Goal: Check status: Check status

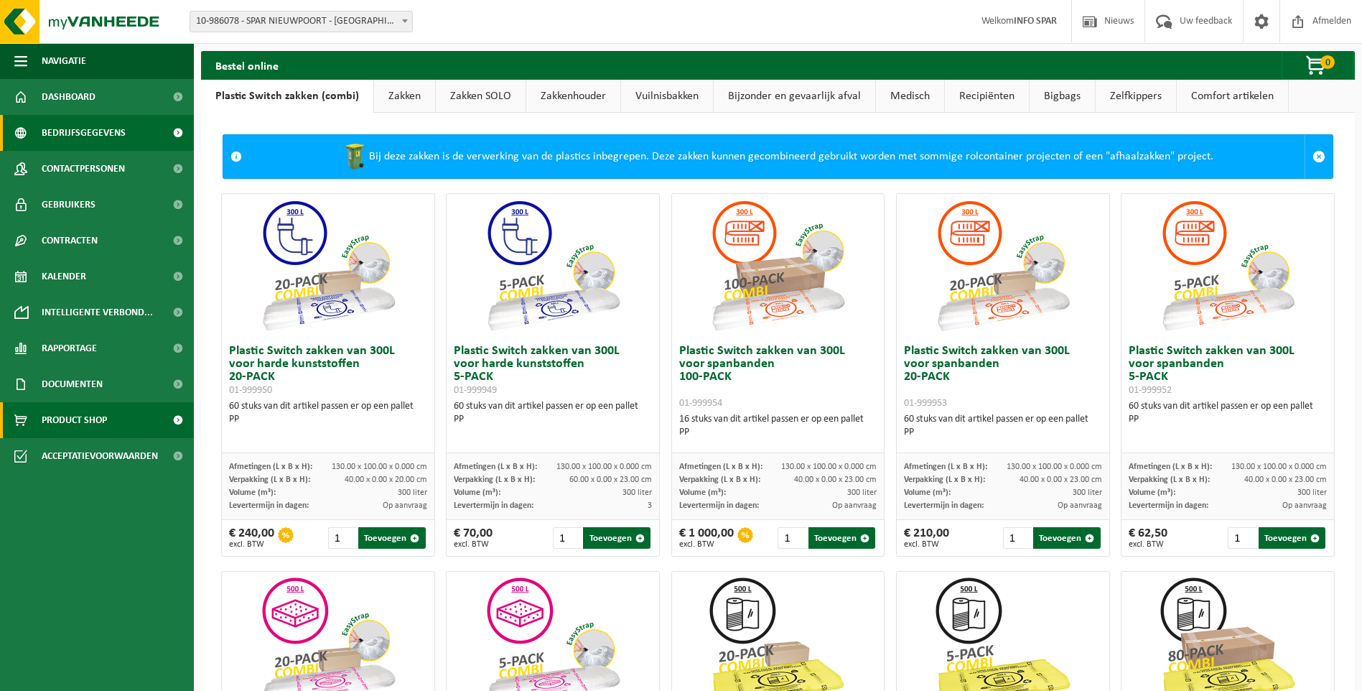
click at [66, 130] on span "Bedrijfsgegevens" at bounding box center [84, 133] width 84 height 36
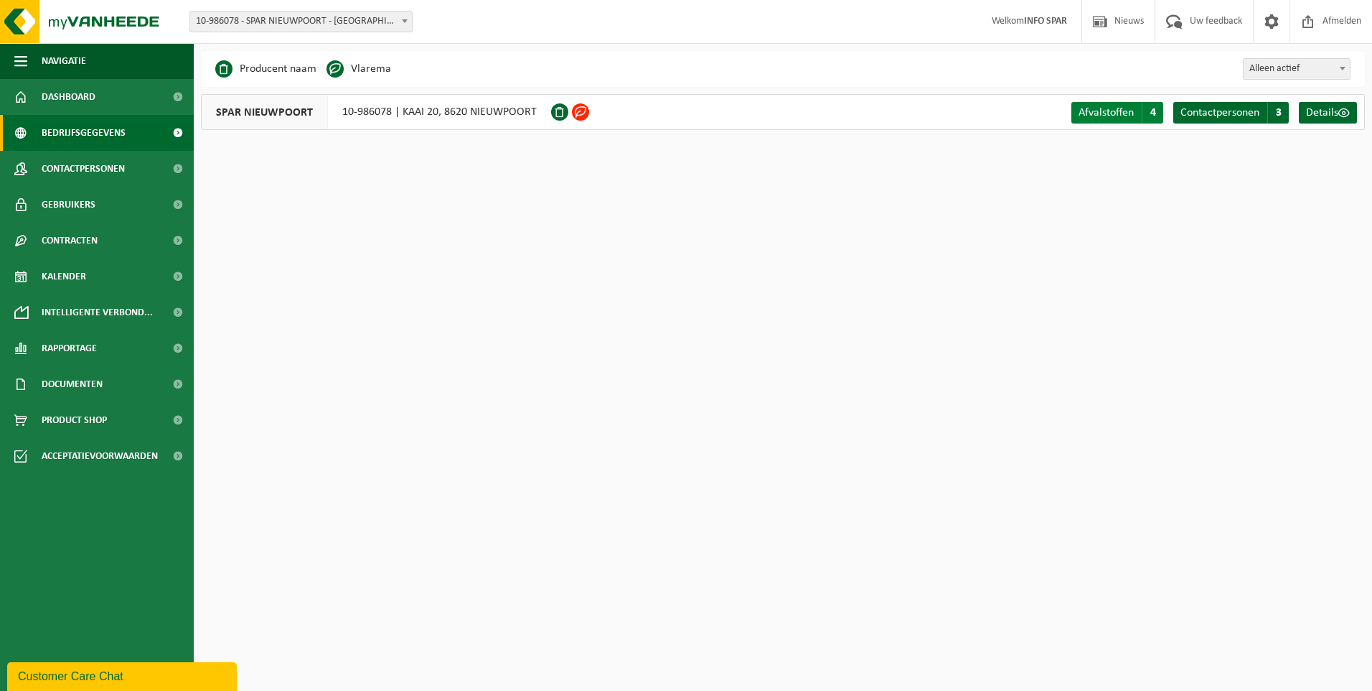
click at [1151, 116] on span "4" at bounding box center [1153, 113] width 22 height 22
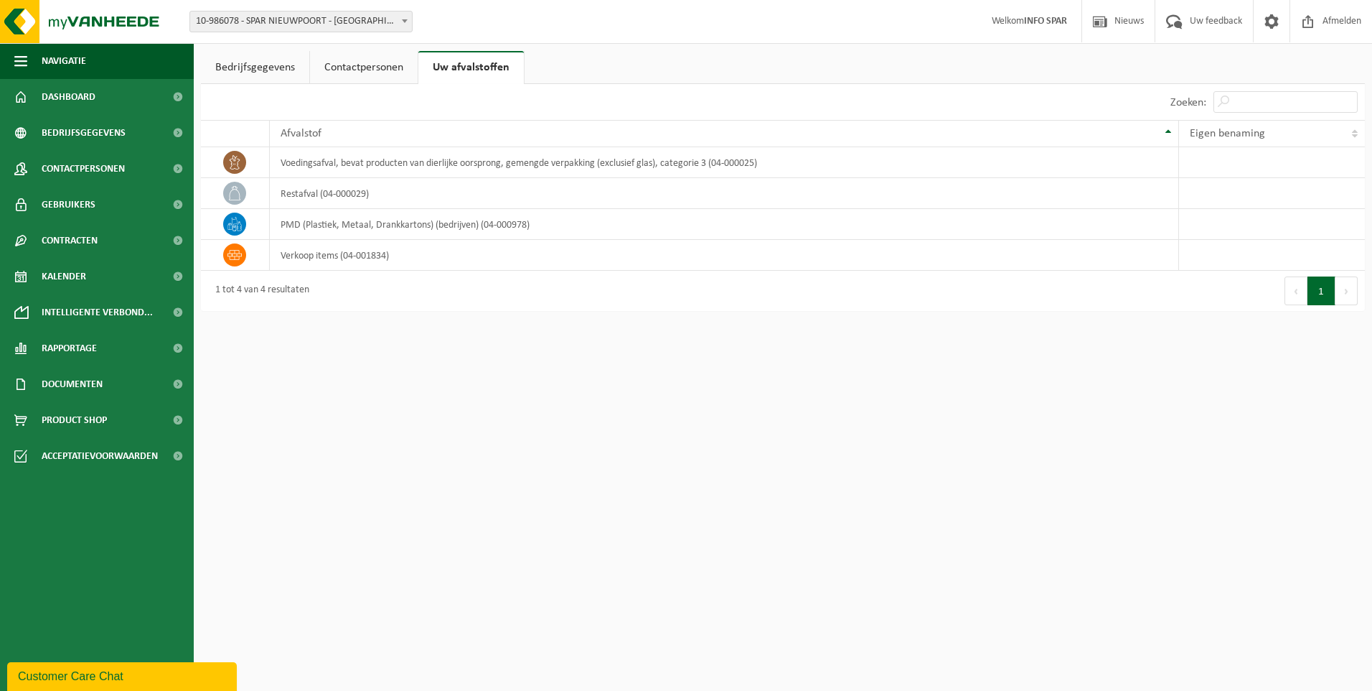
click at [367, 68] on link "Contactpersonen" at bounding box center [364, 67] width 108 height 33
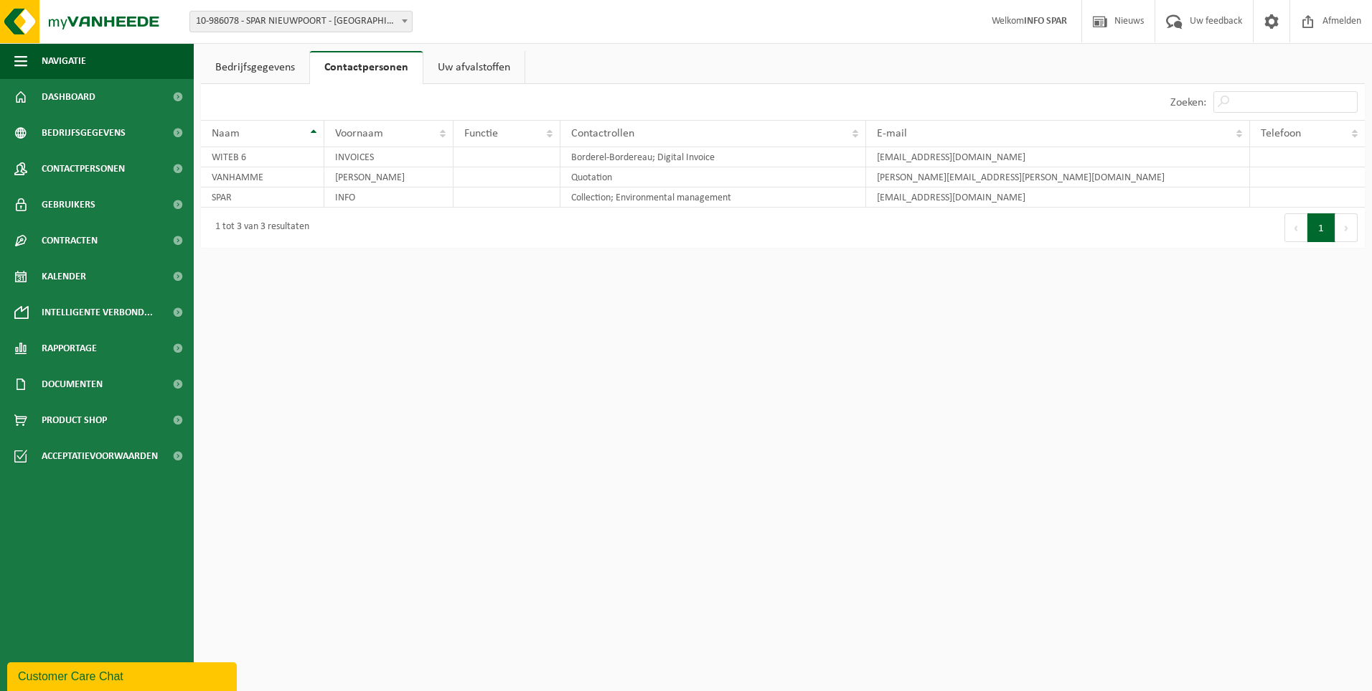
click at [271, 66] on link "Bedrijfsgegevens" at bounding box center [255, 67] width 108 height 33
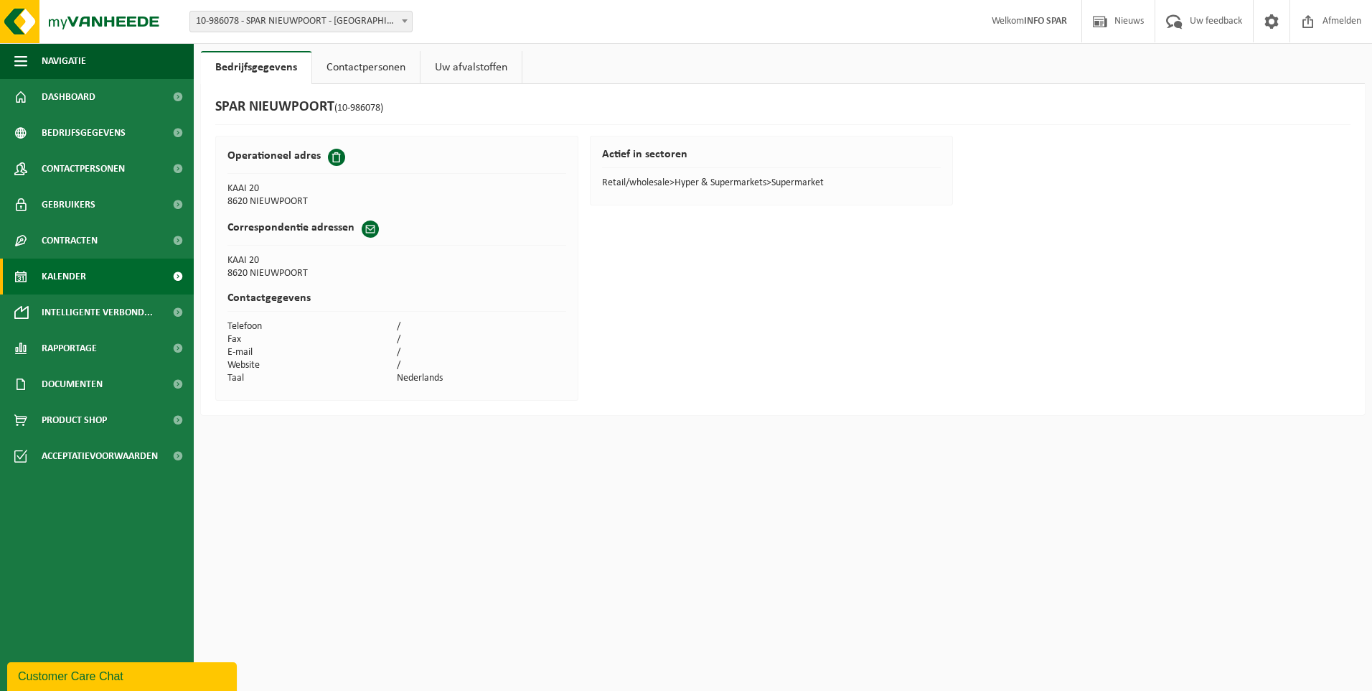
click at [69, 273] on span "Kalender" at bounding box center [64, 276] width 45 height 36
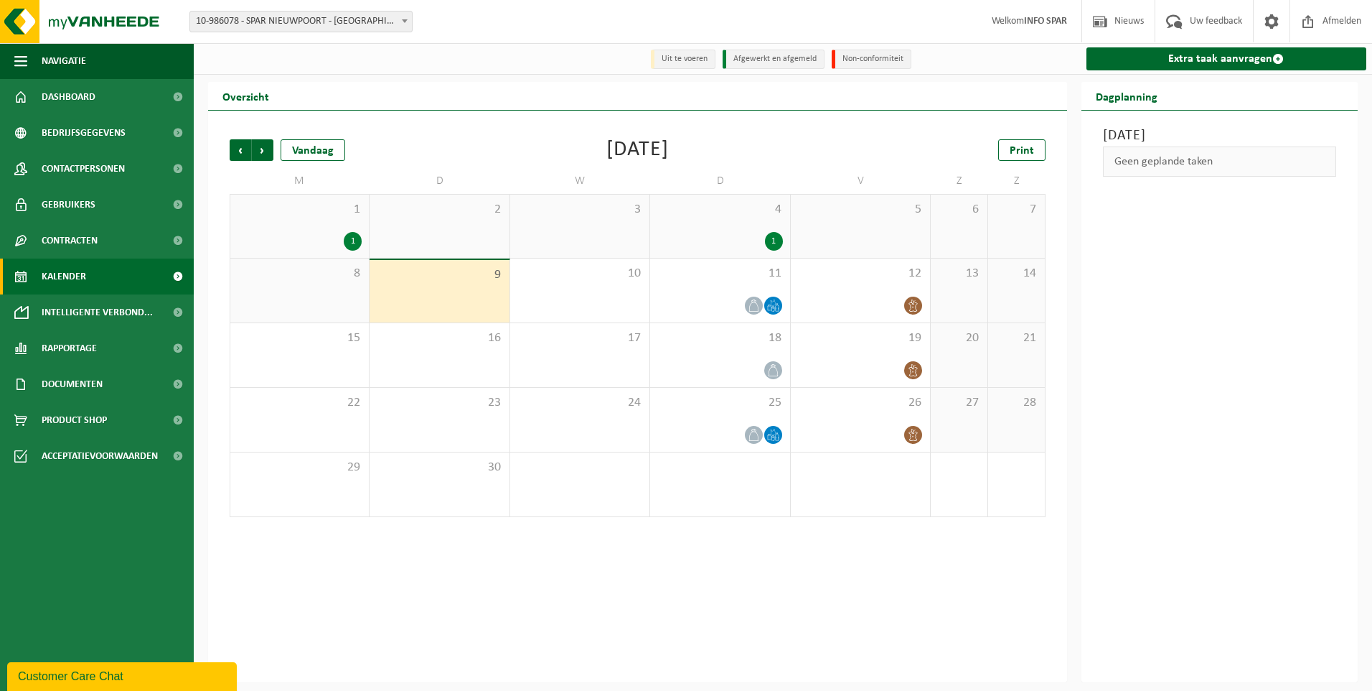
click at [760, 225] on div "4 1" at bounding box center [719, 226] width 139 height 63
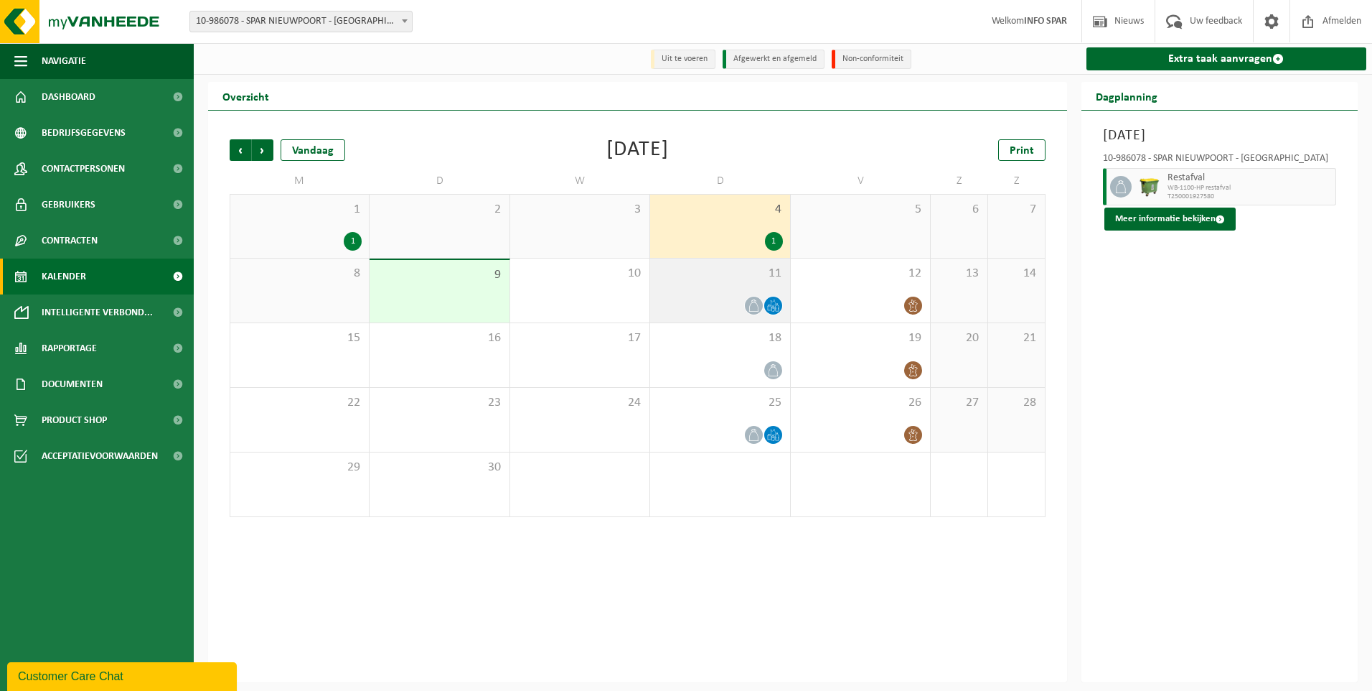
click at [749, 288] on div "11" at bounding box center [719, 290] width 139 height 64
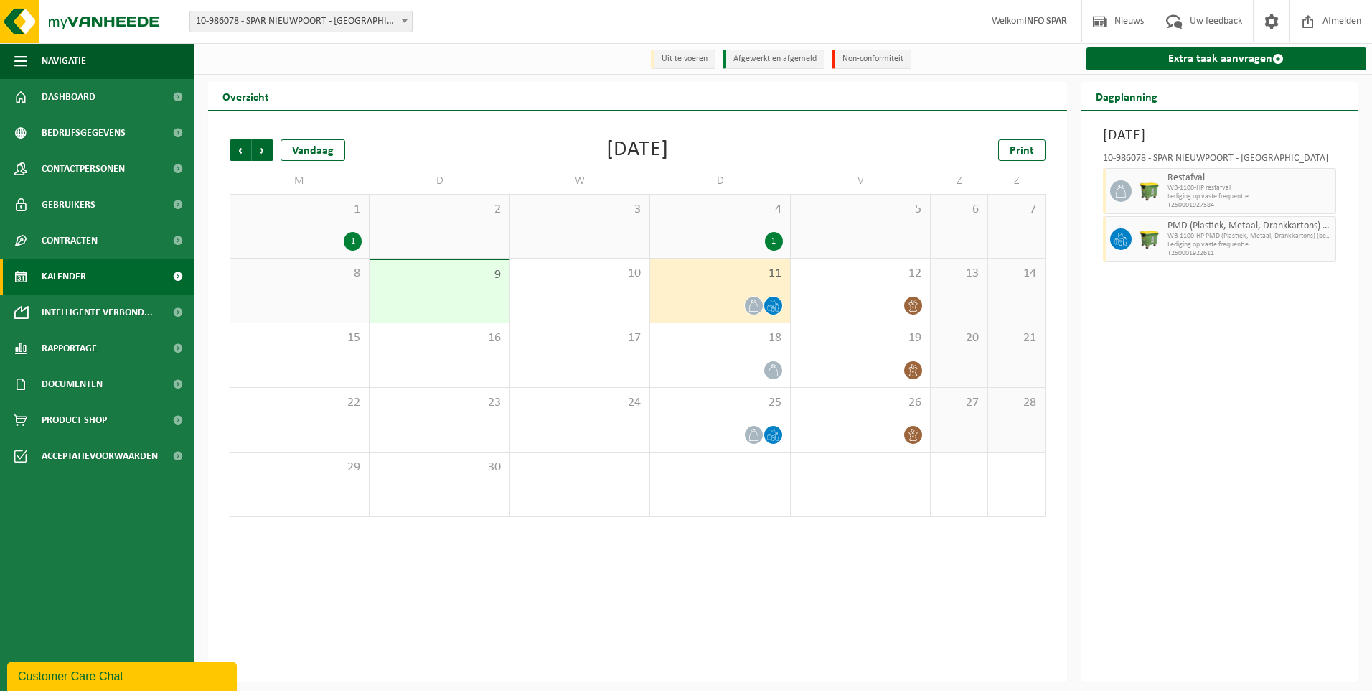
click at [746, 223] on div "4 1" at bounding box center [719, 226] width 139 height 63
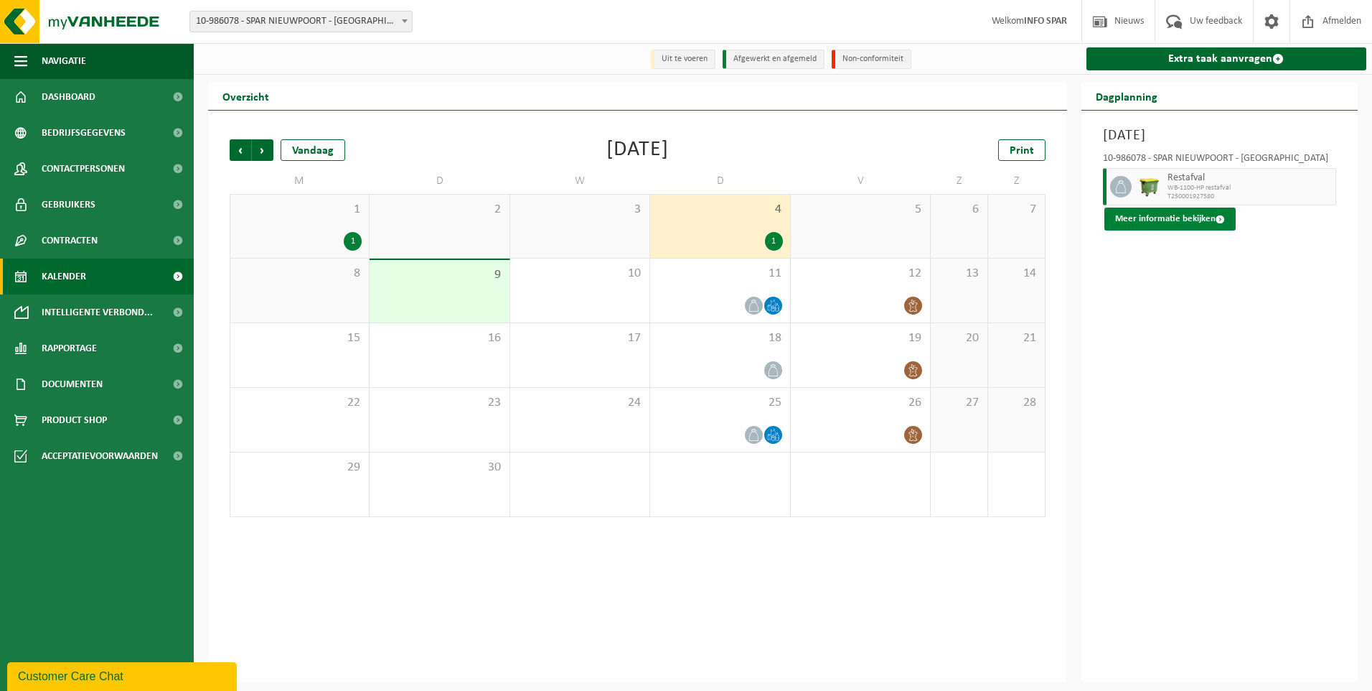
click at [1211, 220] on button "Meer informatie bekijken" at bounding box center [1170, 218] width 131 height 23
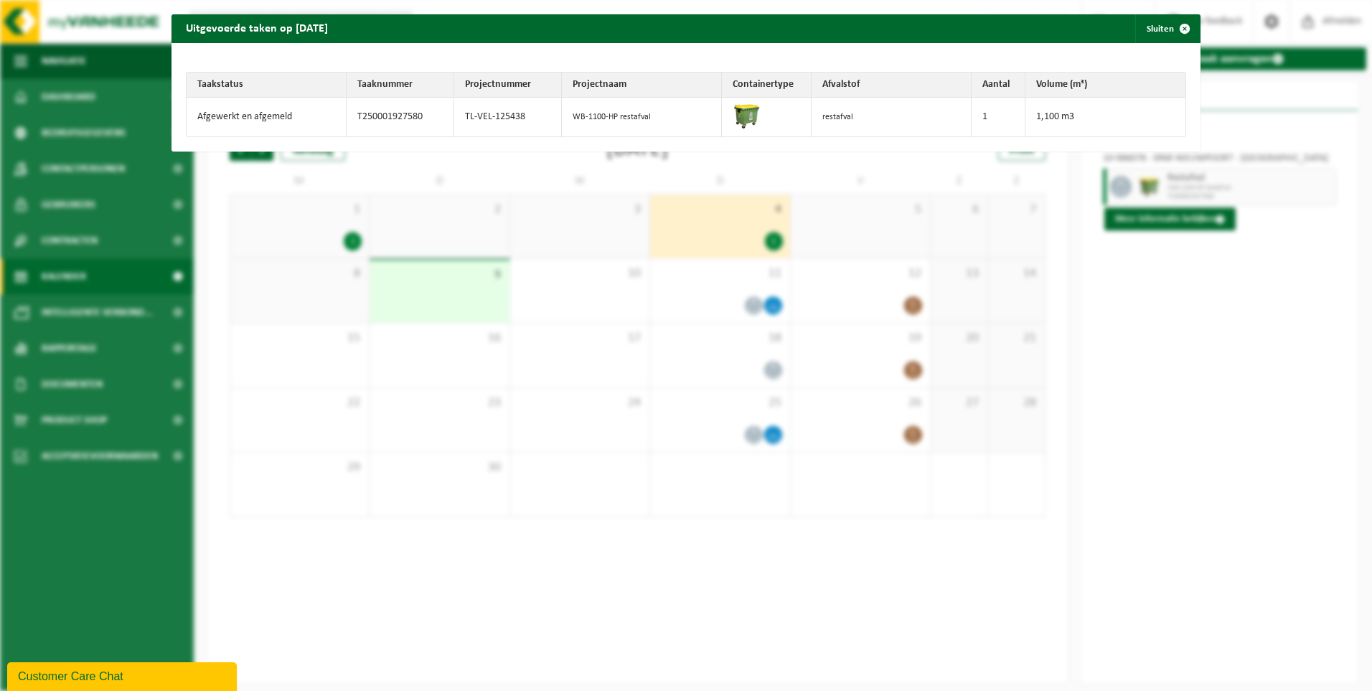
click at [1166, 336] on div "Uitgevoerde taken op 2025-09-04 Sluiten Taakstatus Taaknummer Projectnummer Pro…" at bounding box center [686, 345] width 1372 height 691
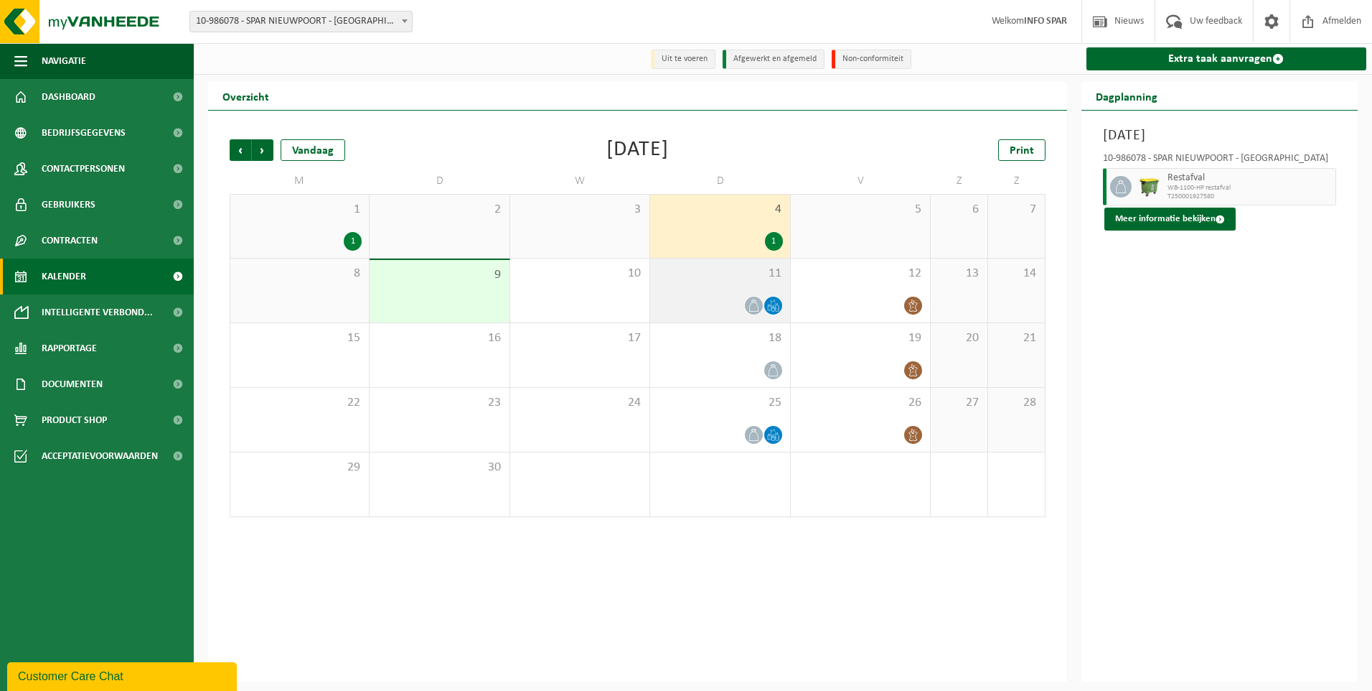
click at [757, 303] on icon at bounding box center [754, 305] width 12 height 12
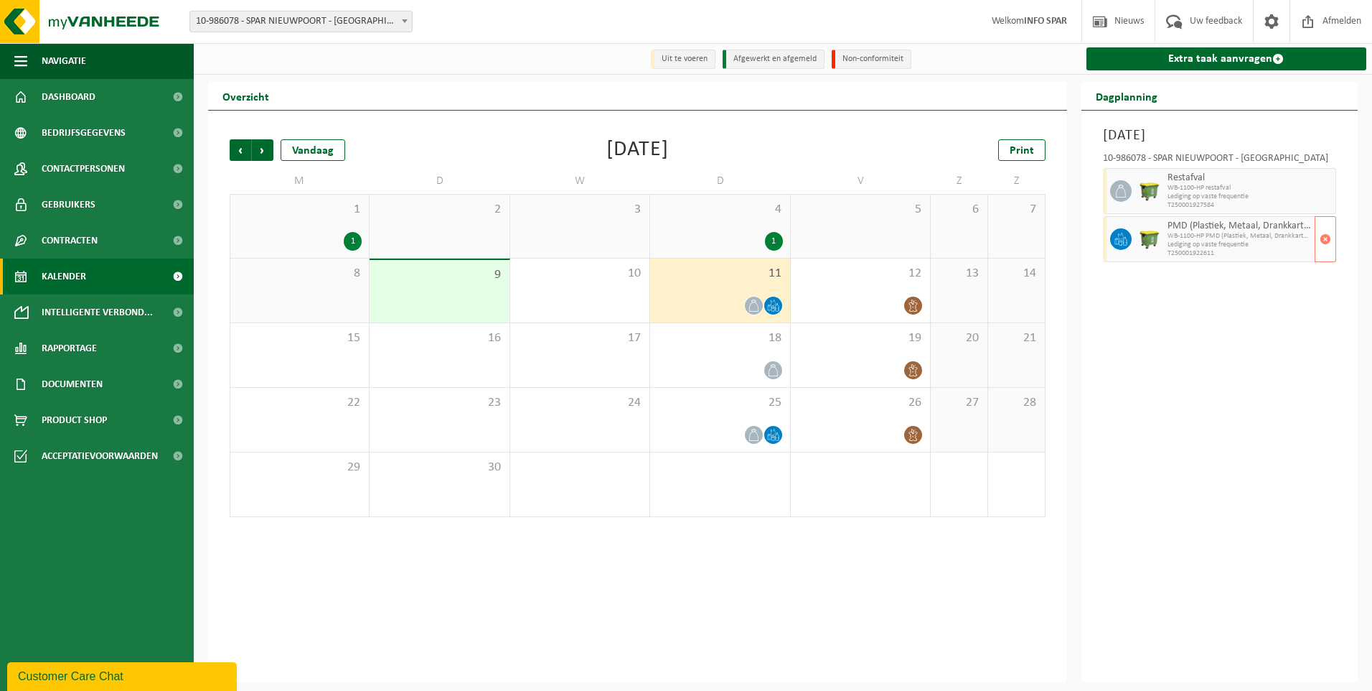
click at [1211, 238] on span "WB-1100-HP PMD (Plastiek, Metaal, Drankkartons) (bedrijven)" at bounding box center [1240, 236] width 144 height 9
click at [1118, 236] on icon at bounding box center [1121, 236] width 6 height 6
click at [1182, 226] on span "PMD (Plastiek, Metaal, Drankkartons) (bedrijven)" at bounding box center [1240, 225] width 144 height 11
click at [1184, 174] on span "Restafval" at bounding box center [1240, 177] width 144 height 11
click at [1128, 194] on span at bounding box center [1121, 191] width 22 height 22
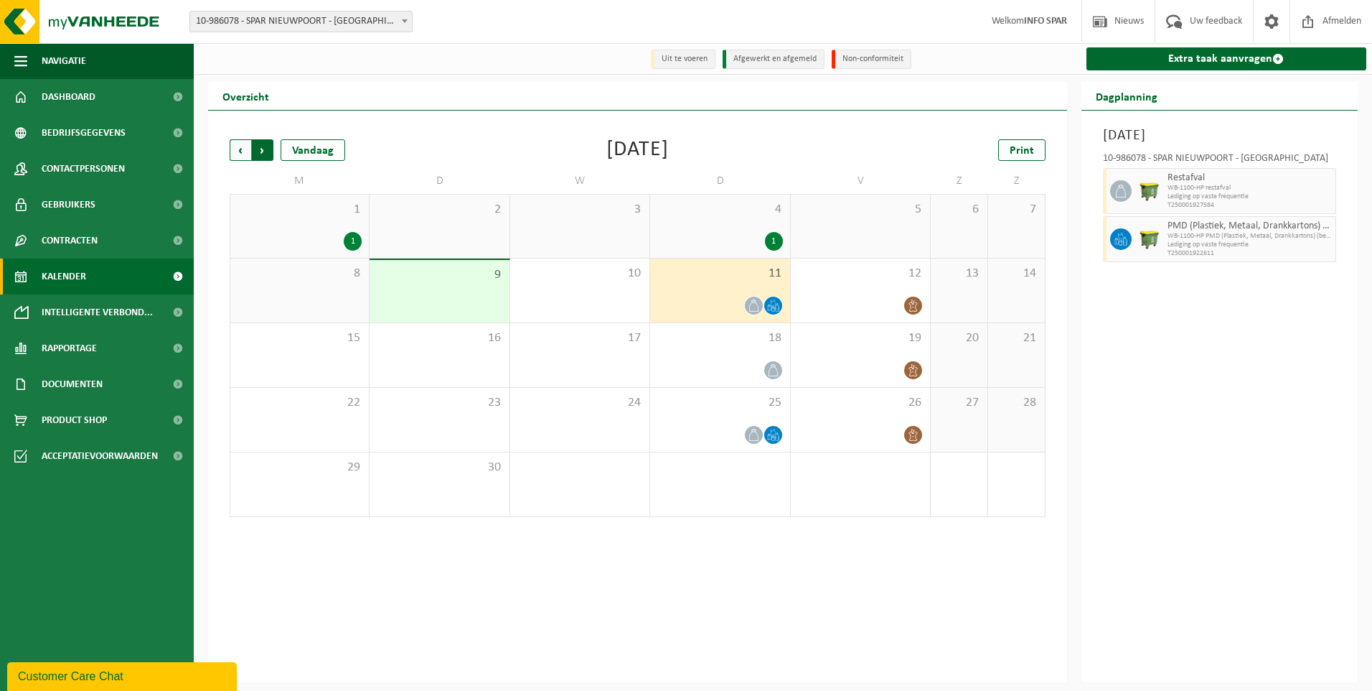
click at [240, 149] on span "Vorige" at bounding box center [241, 150] width 22 height 22
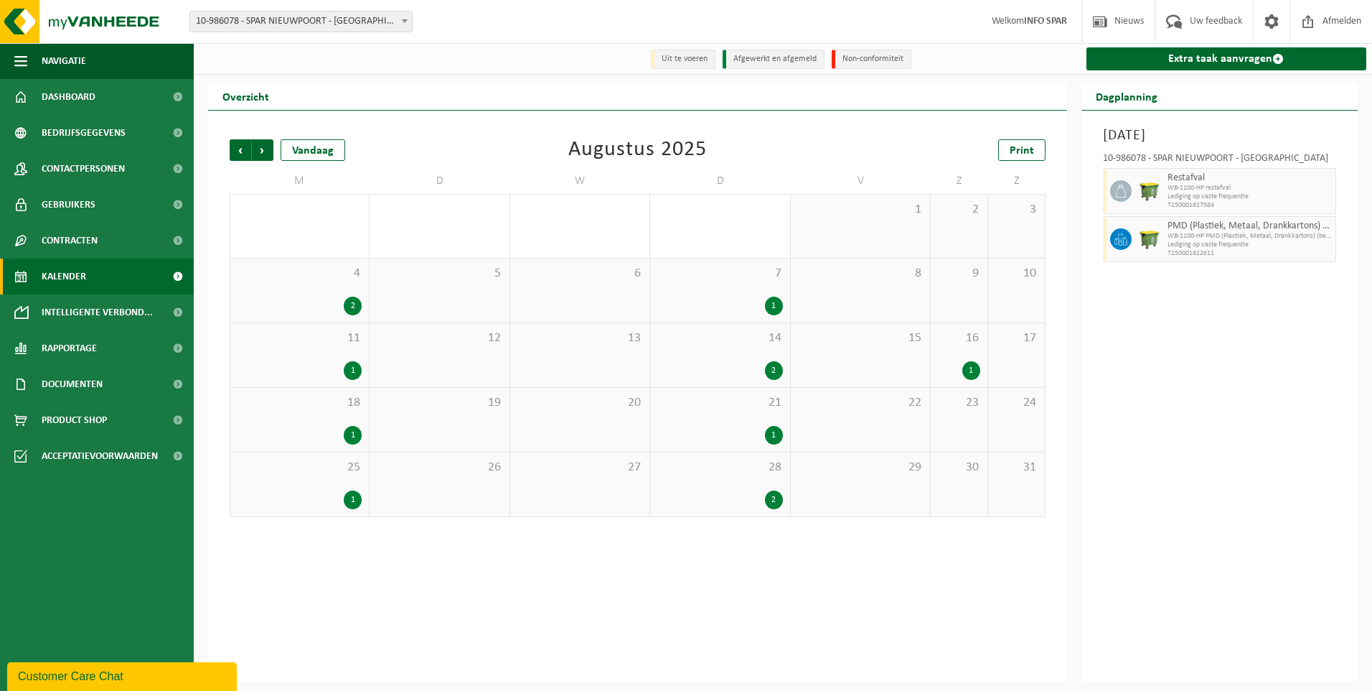
click at [723, 481] on div "28 2" at bounding box center [719, 484] width 139 height 64
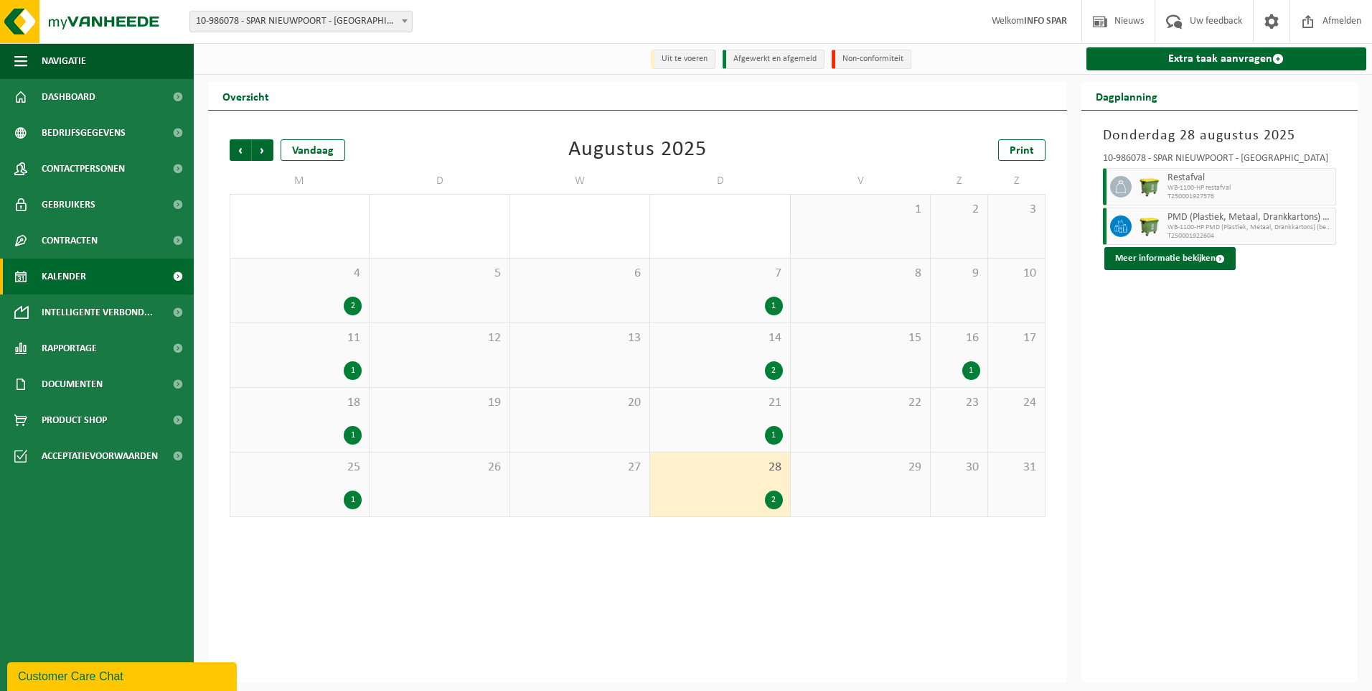
click at [1122, 224] on icon at bounding box center [1121, 226] width 13 height 13
click at [1220, 263] on span at bounding box center [1220, 258] width 9 height 9
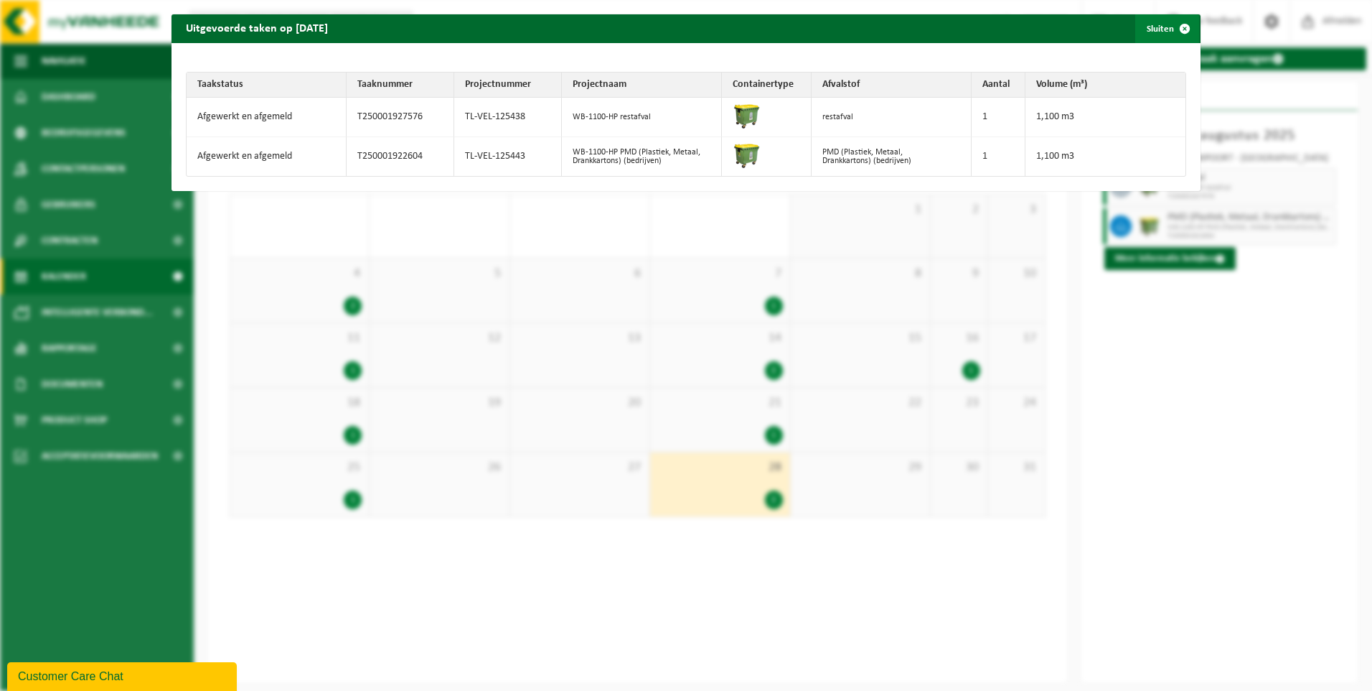
click at [1178, 31] on span "button" at bounding box center [1185, 28] width 29 height 29
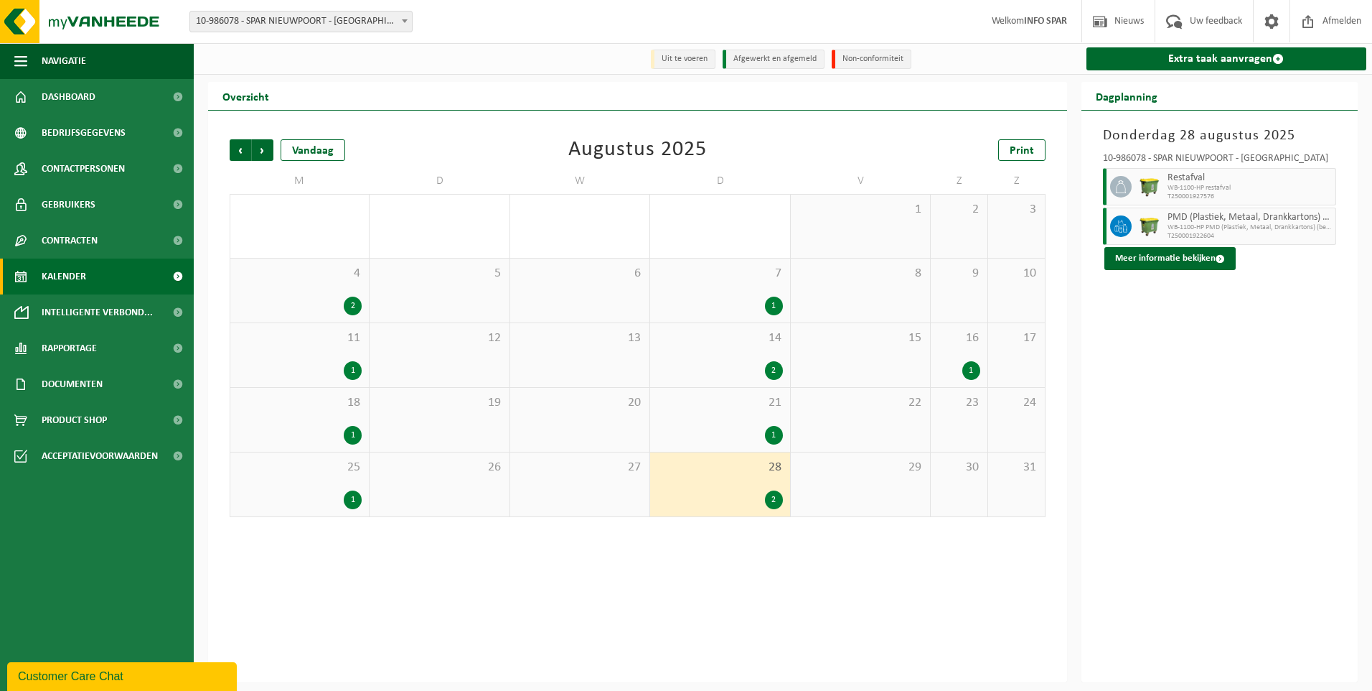
click at [973, 363] on div "1" at bounding box center [972, 370] width 18 height 19
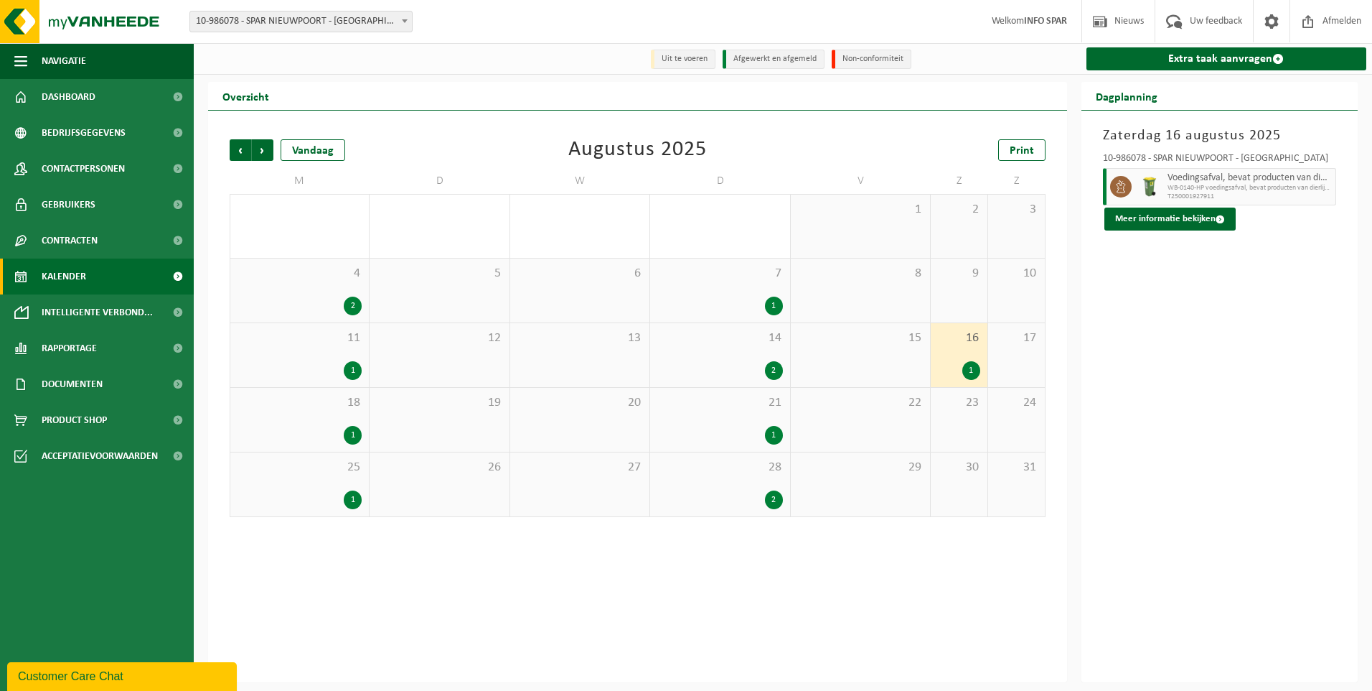
click at [1124, 191] on icon at bounding box center [1121, 186] width 13 height 13
click at [1147, 220] on button "Meer informatie bekijken" at bounding box center [1170, 218] width 131 height 23
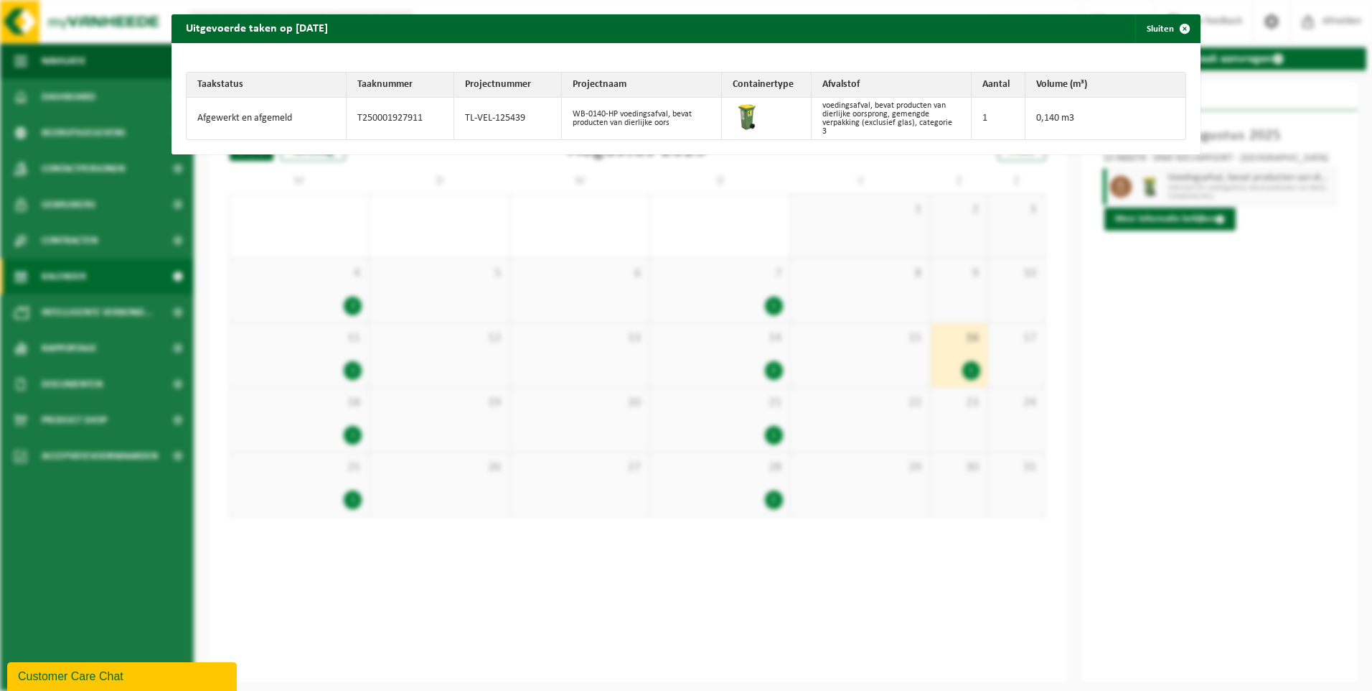
click at [1330, 477] on div "Uitgevoerde taken op 2025-08-16 Sluiten Taakstatus Taaknummer Projectnummer Pro…" at bounding box center [686, 345] width 1372 height 691
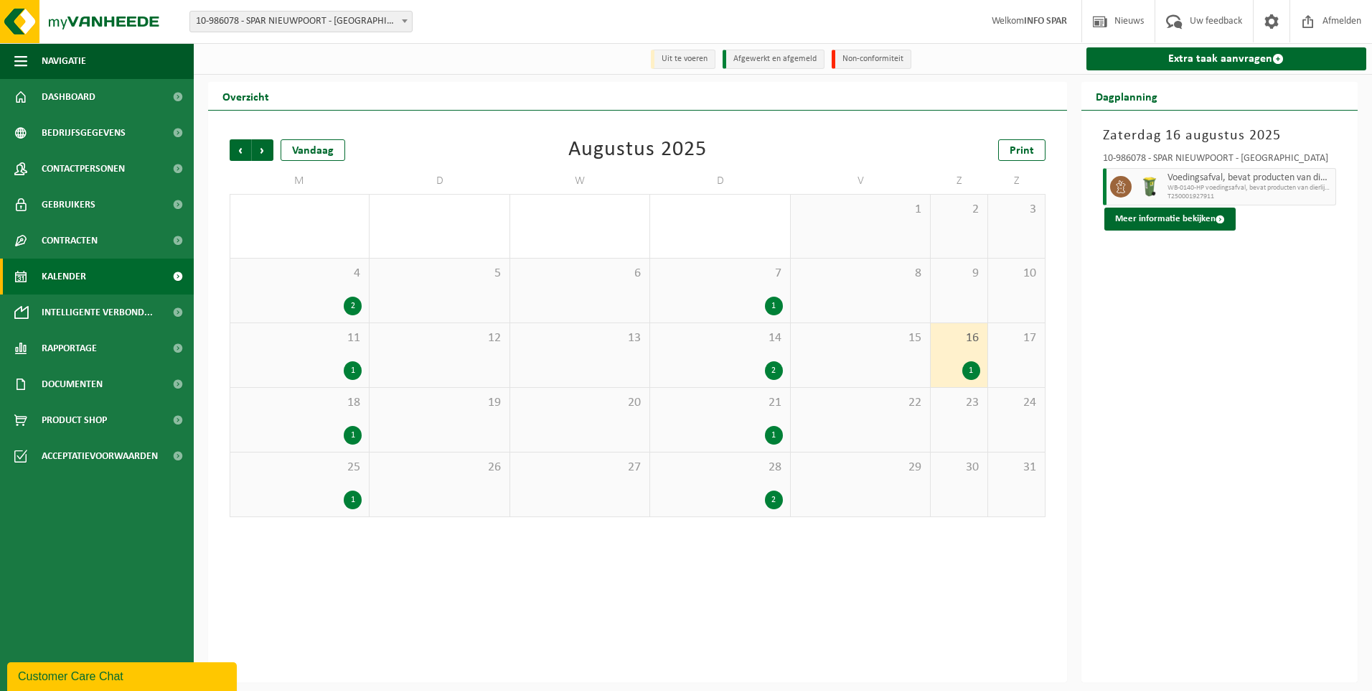
click at [356, 429] on div "1" at bounding box center [353, 435] width 18 height 19
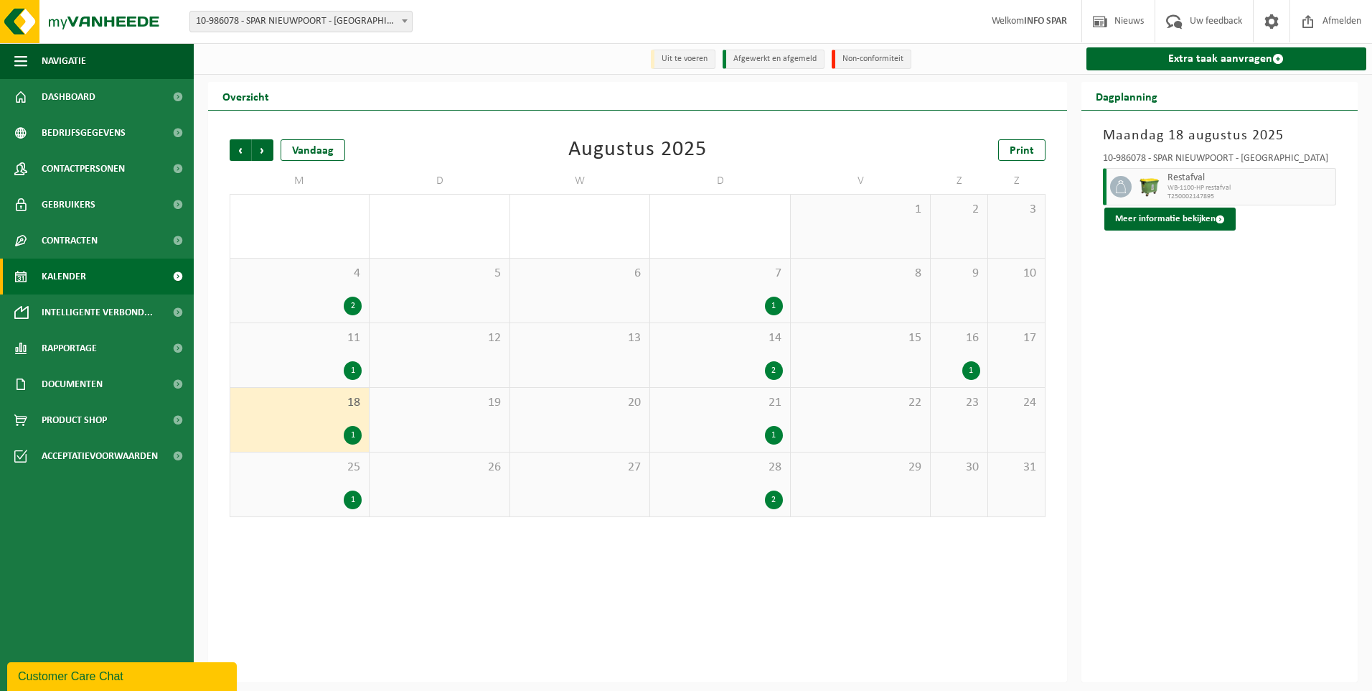
click at [359, 433] on div "1" at bounding box center [353, 435] width 18 height 19
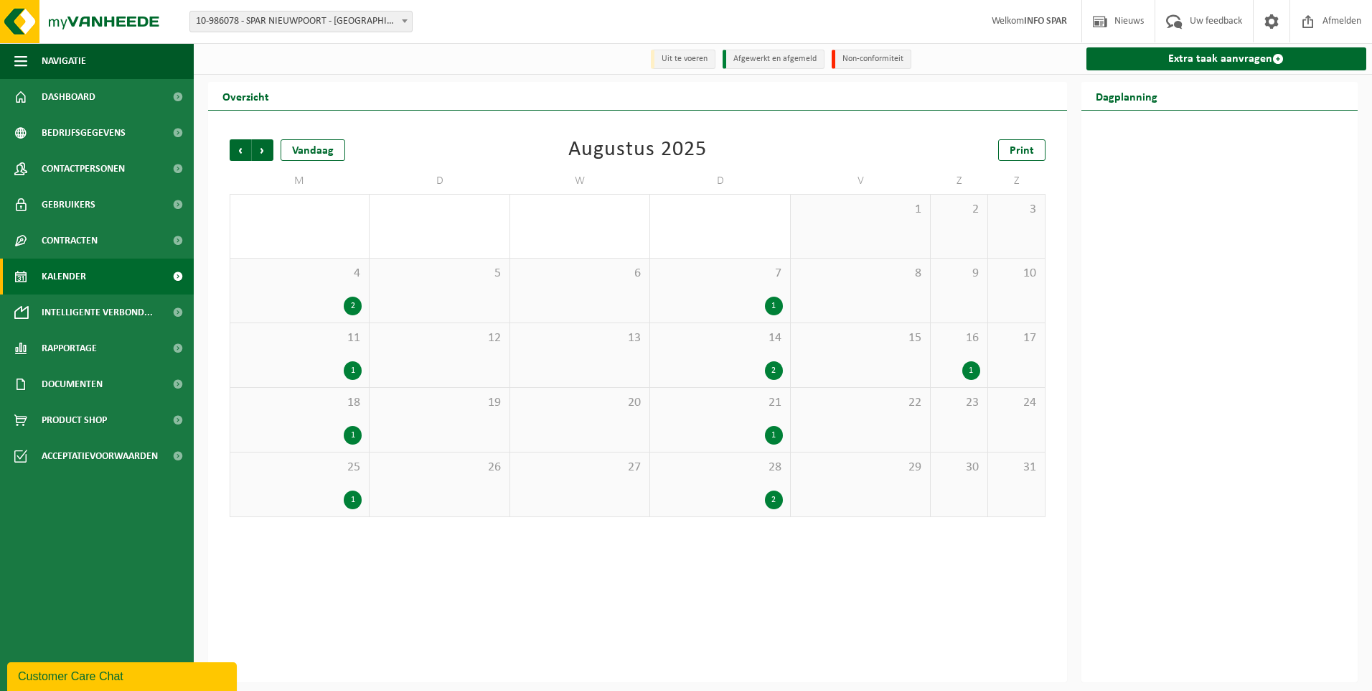
click at [331, 426] on div "18 1" at bounding box center [299, 420] width 139 height 64
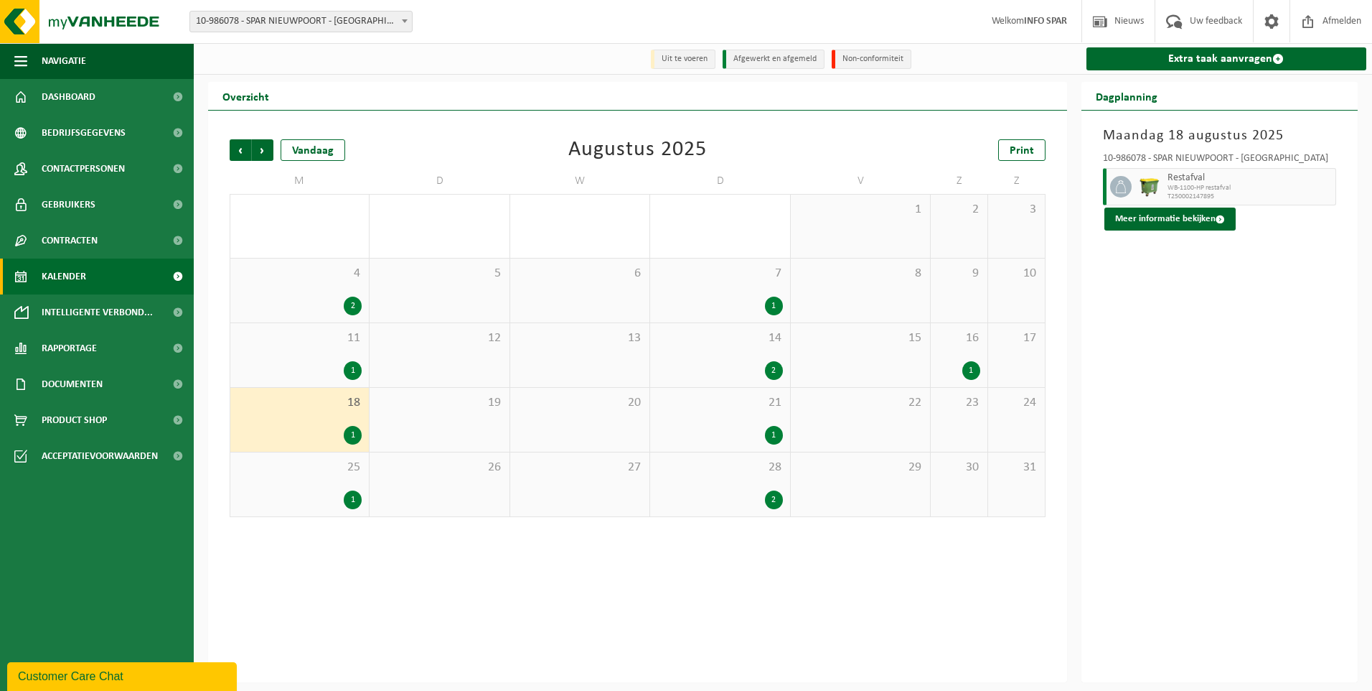
click at [738, 431] on div "1" at bounding box center [720, 435] width 125 height 19
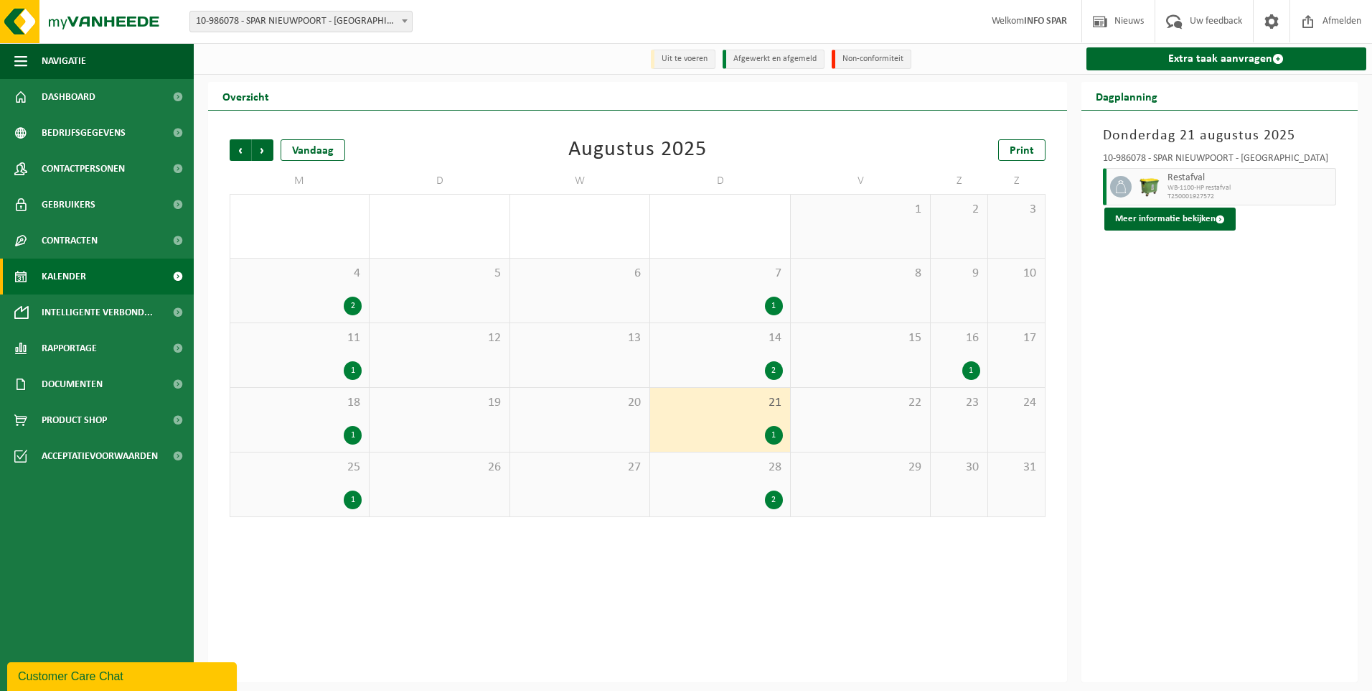
click at [337, 492] on div "1" at bounding box center [300, 499] width 124 height 19
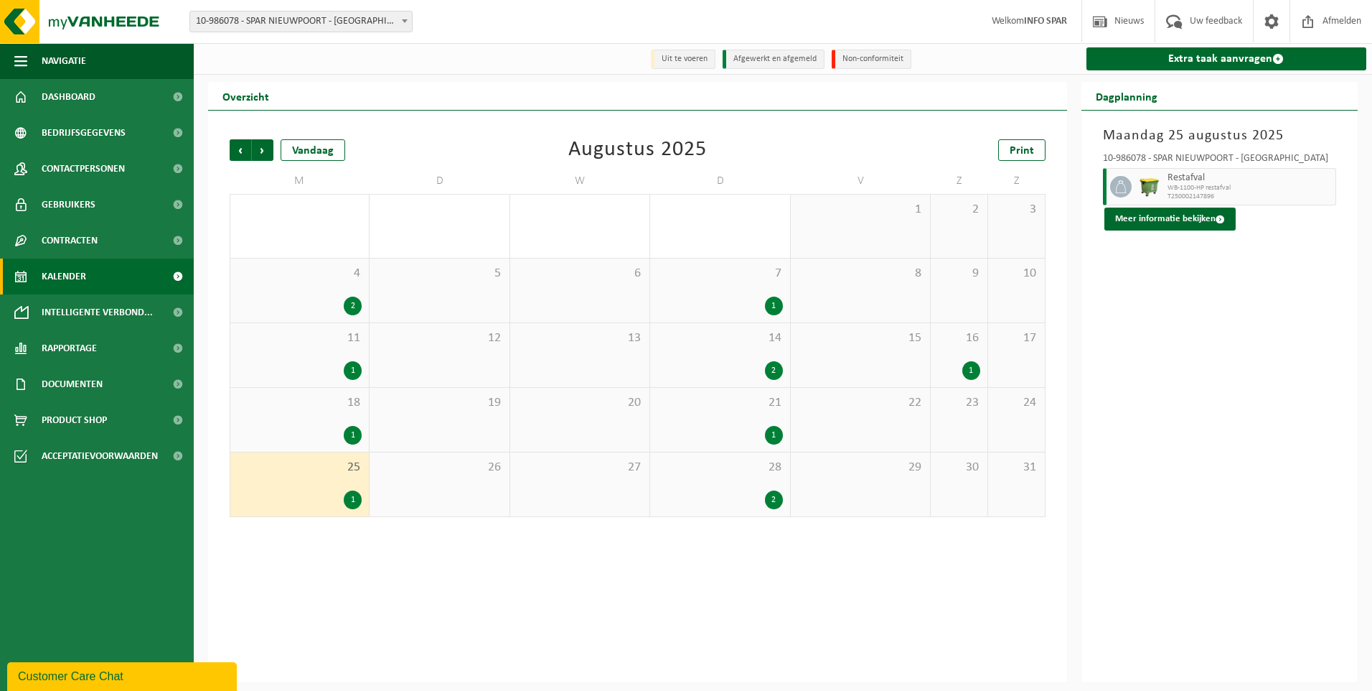
click at [713, 497] on div "2" at bounding box center [720, 499] width 125 height 19
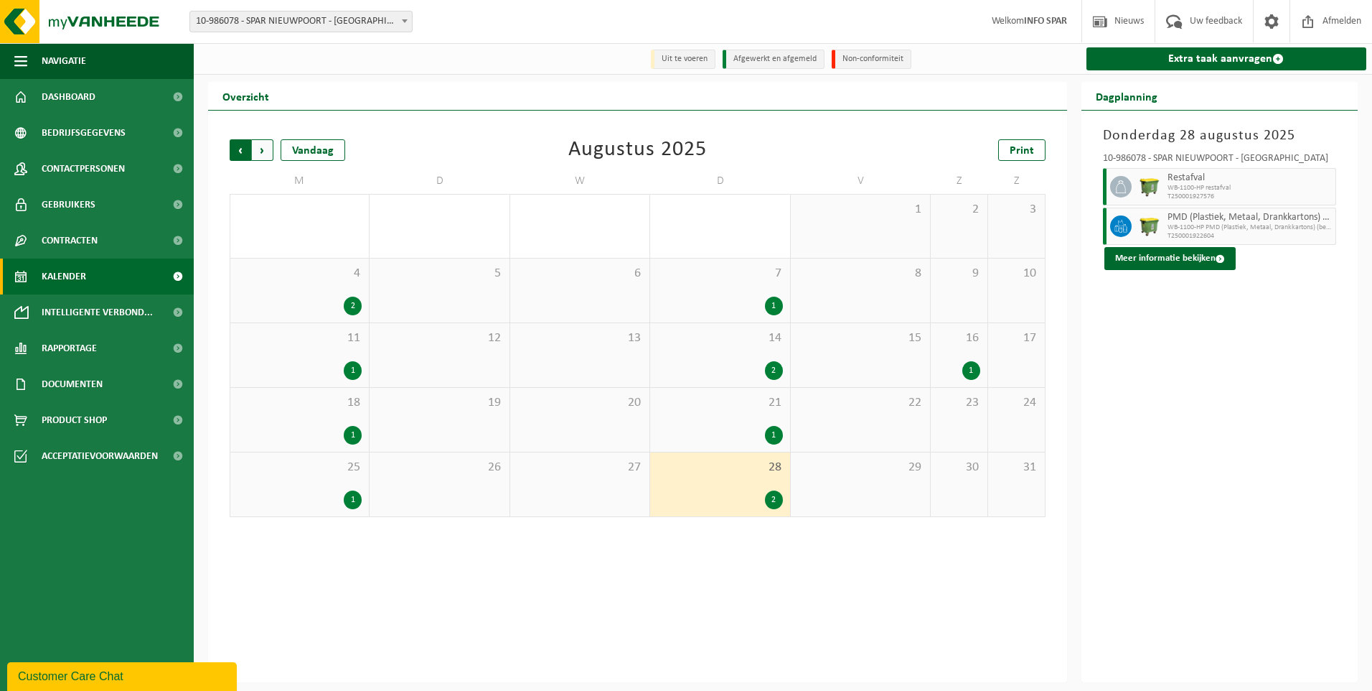
click at [264, 150] on span "Volgende" at bounding box center [263, 150] width 22 height 22
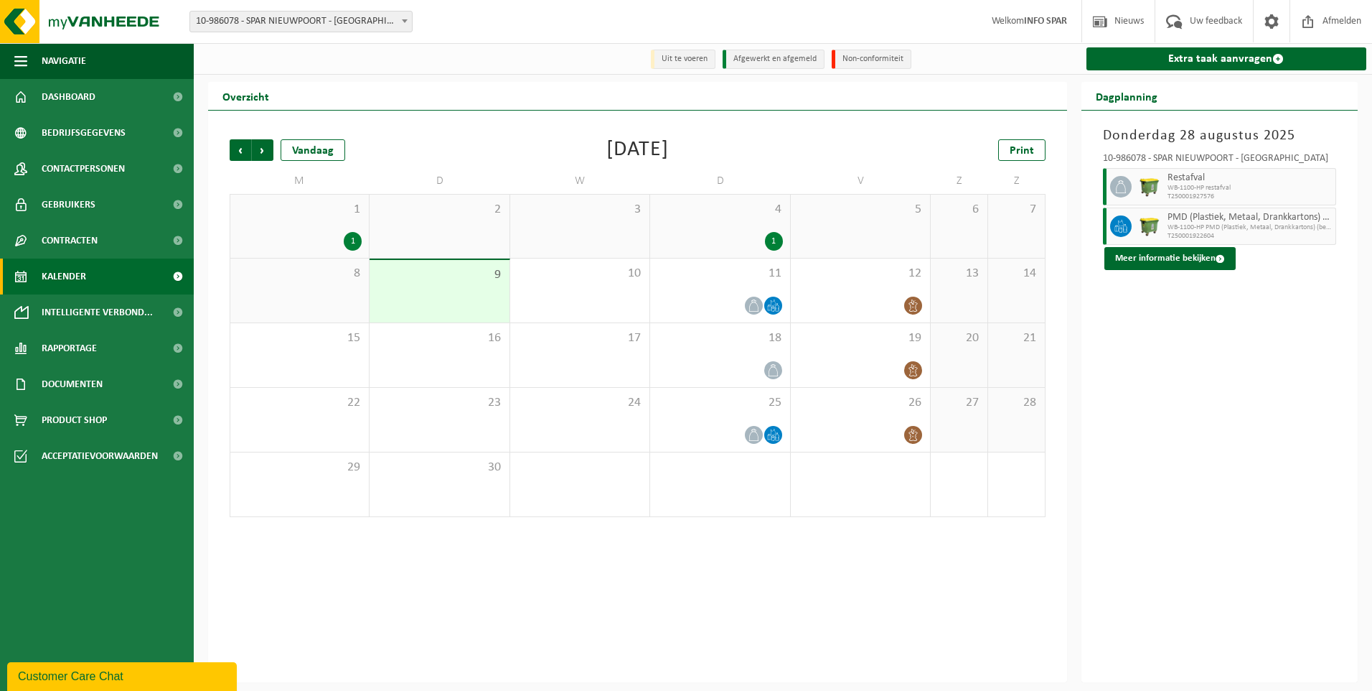
click at [302, 220] on div "1 1" at bounding box center [299, 226] width 139 height 63
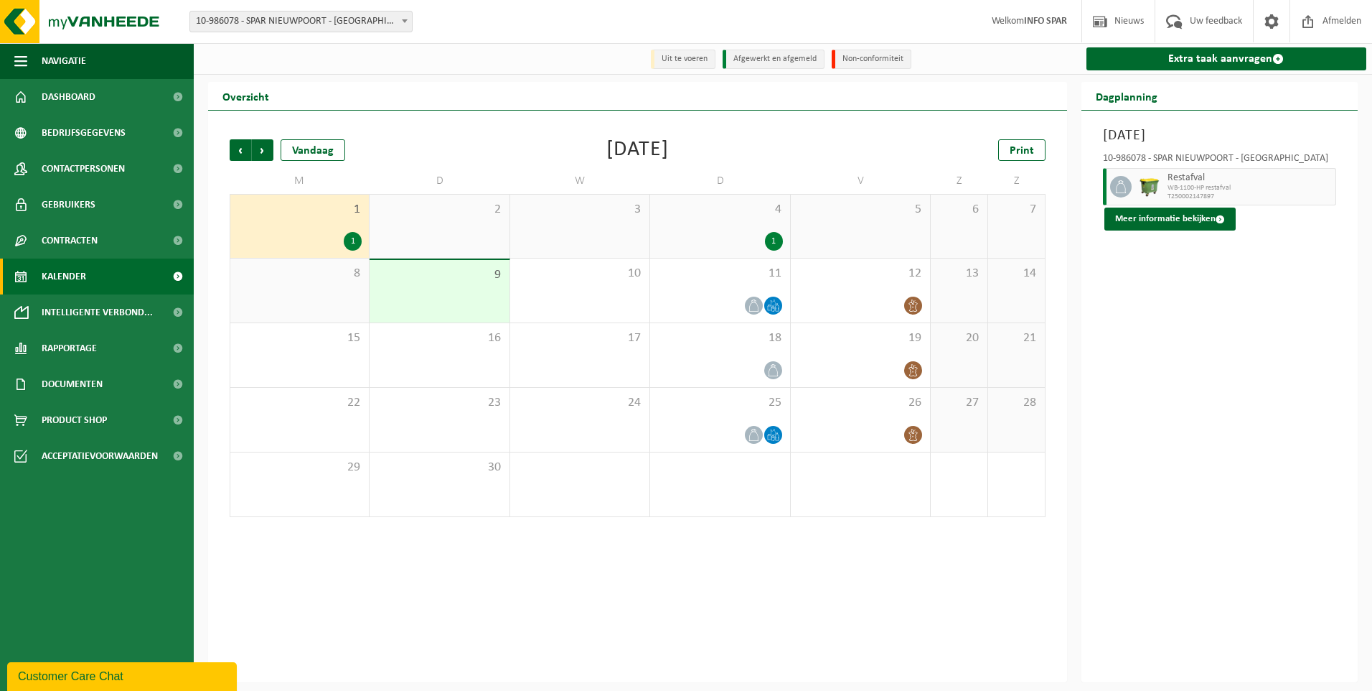
click at [734, 218] on span "4" at bounding box center [720, 210] width 125 height 16
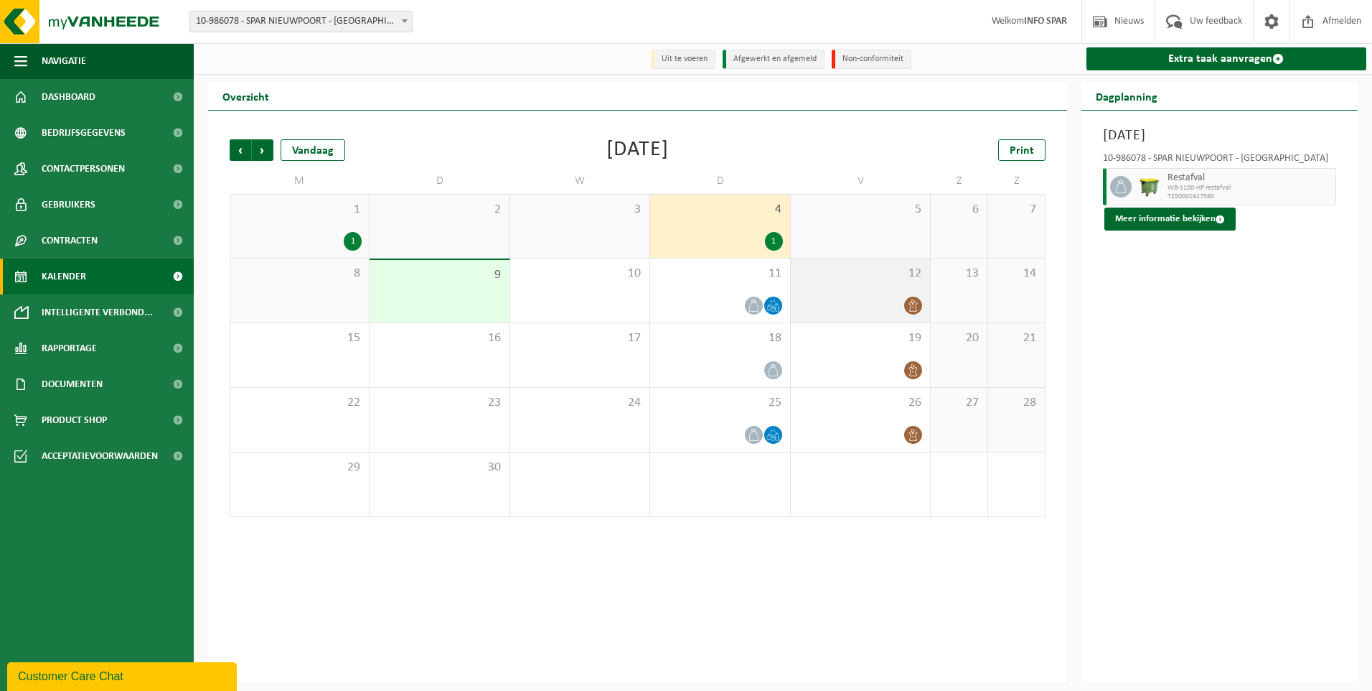
click at [881, 300] on div at bounding box center [860, 305] width 125 height 19
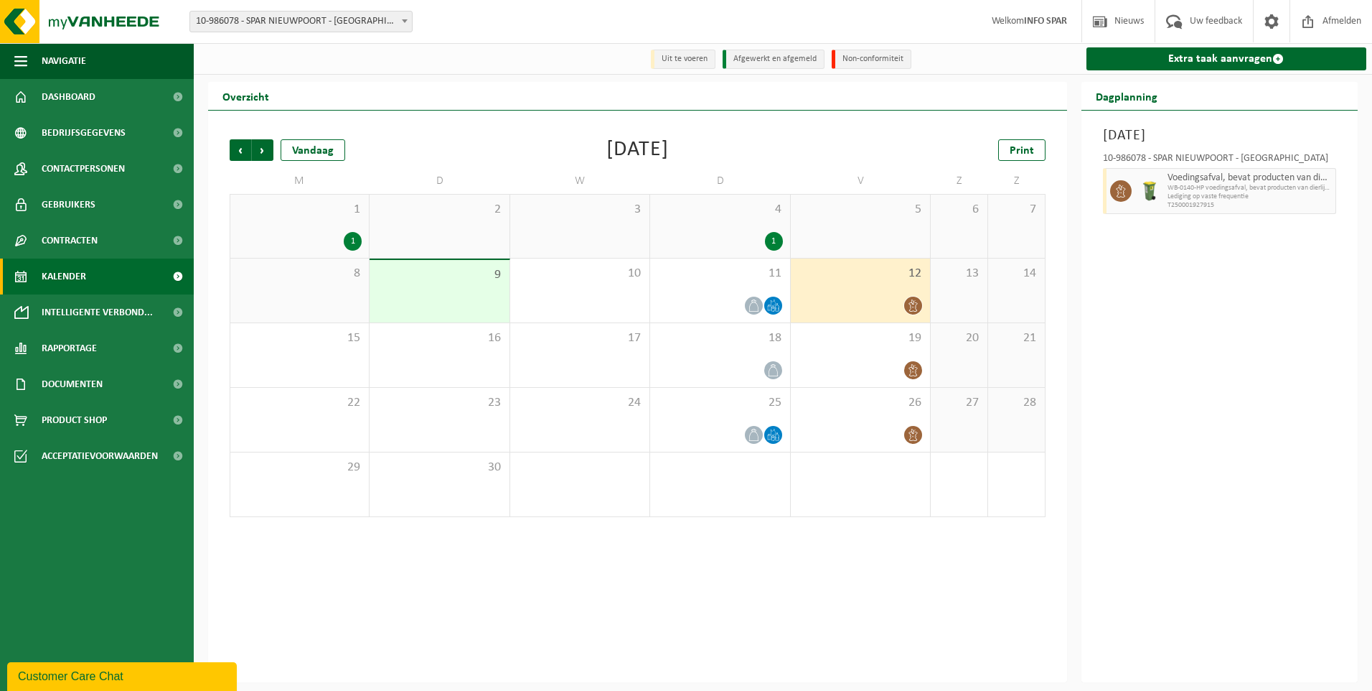
click at [854, 225] on div "5" at bounding box center [860, 226] width 139 height 63
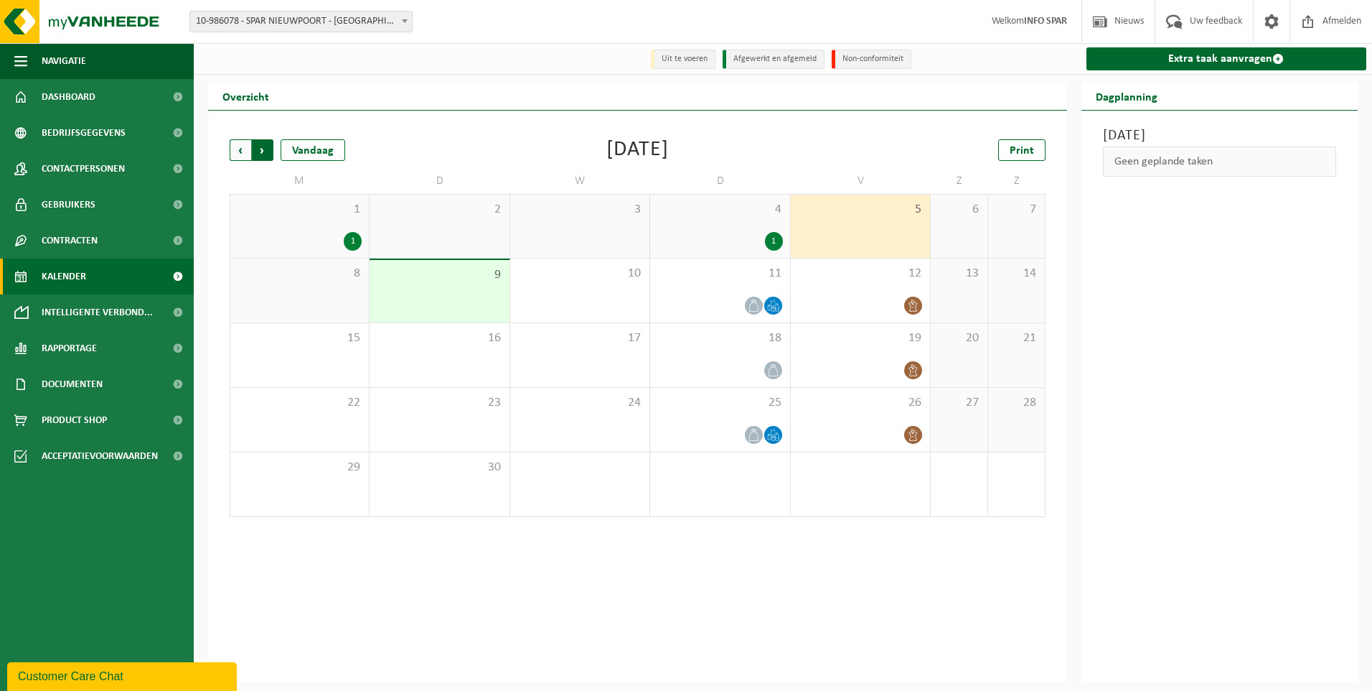
click at [240, 151] on span "Vorige" at bounding box center [241, 150] width 22 height 22
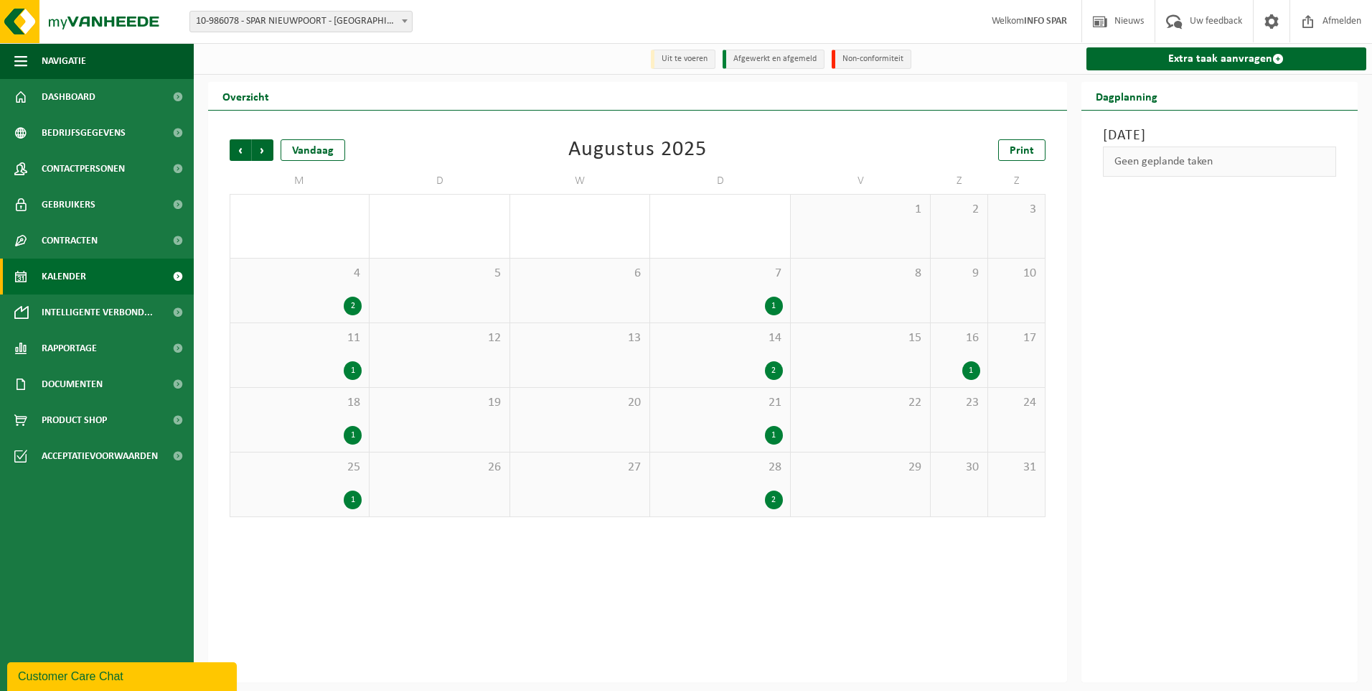
click at [953, 368] on div "1" at bounding box center [959, 370] width 42 height 19
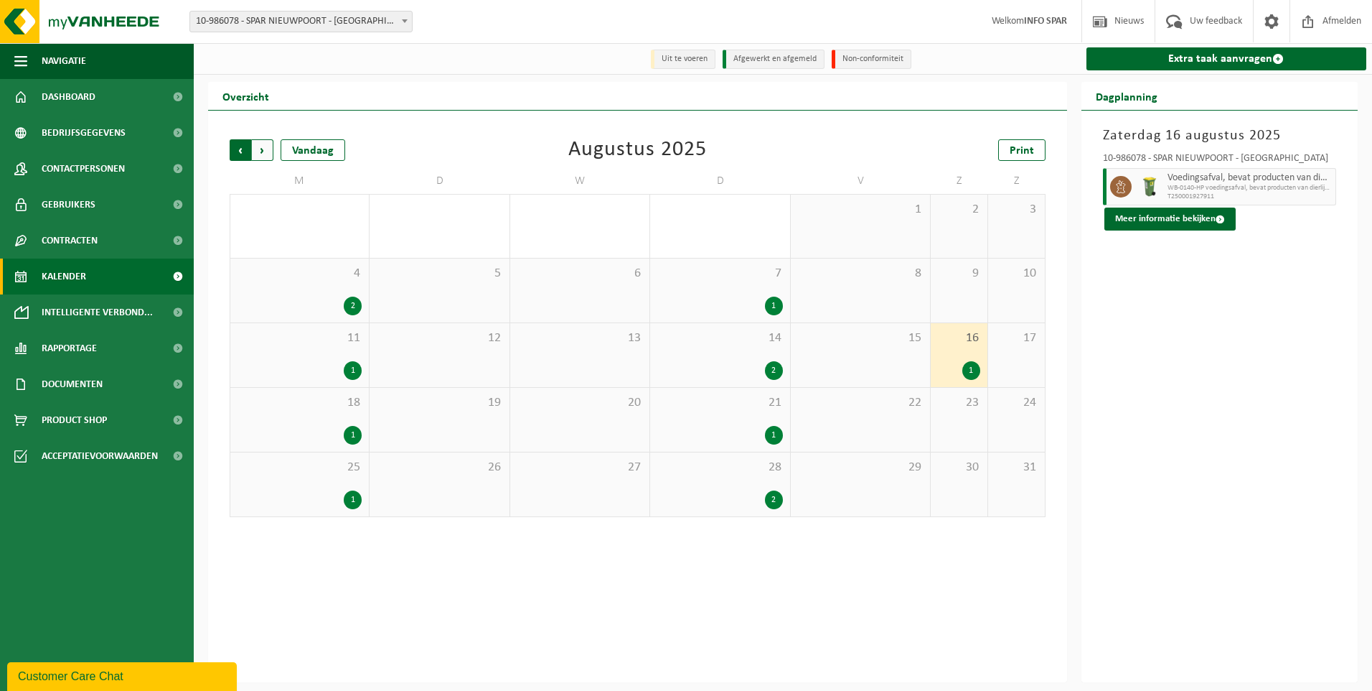
click at [259, 149] on span "Volgende" at bounding box center [263, 150] width 22 height 22
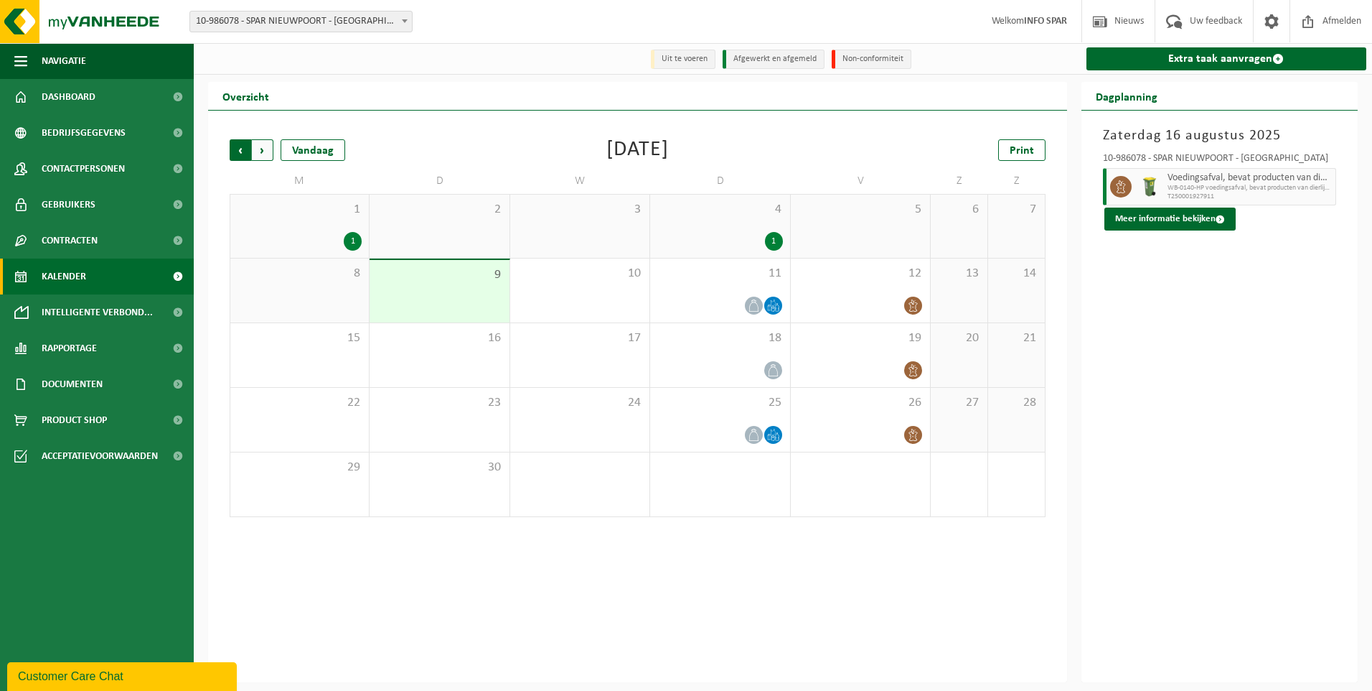
click at [263, 152] on span "Volgende" at bounding box center [263, 150] width 22 height 22
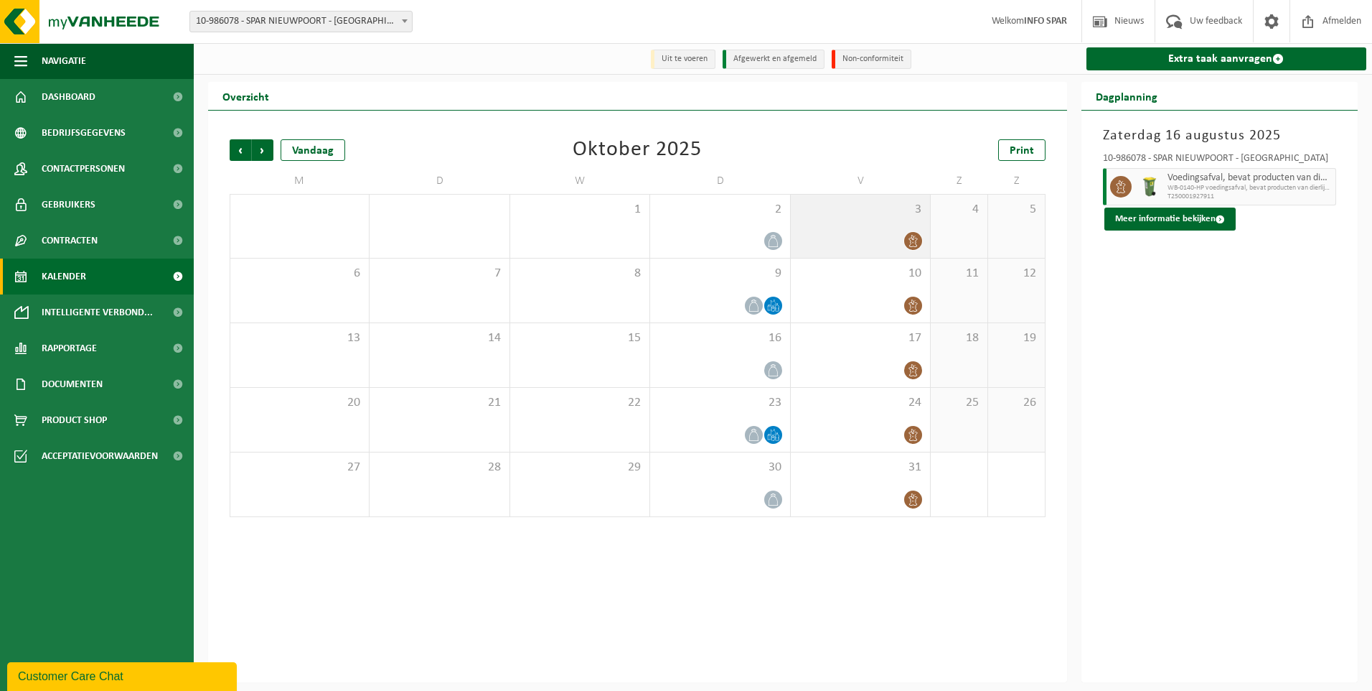
click at [876, 219] on div "3" at bounding box center [860, 226] width 139 height 63
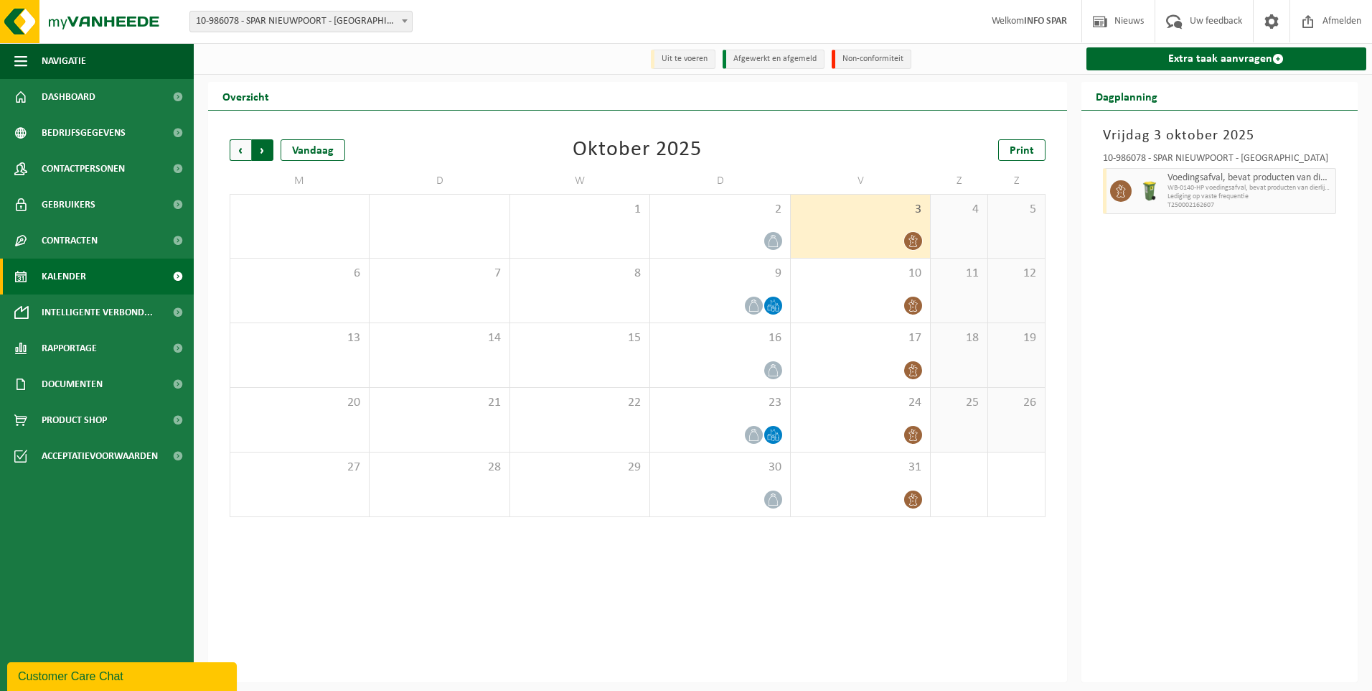
click at [243, 150] on span "Vorige" at bounding box center [241, 150] width 22 height 22
